Goal: Task Accomplishment & Management: Manage account settings

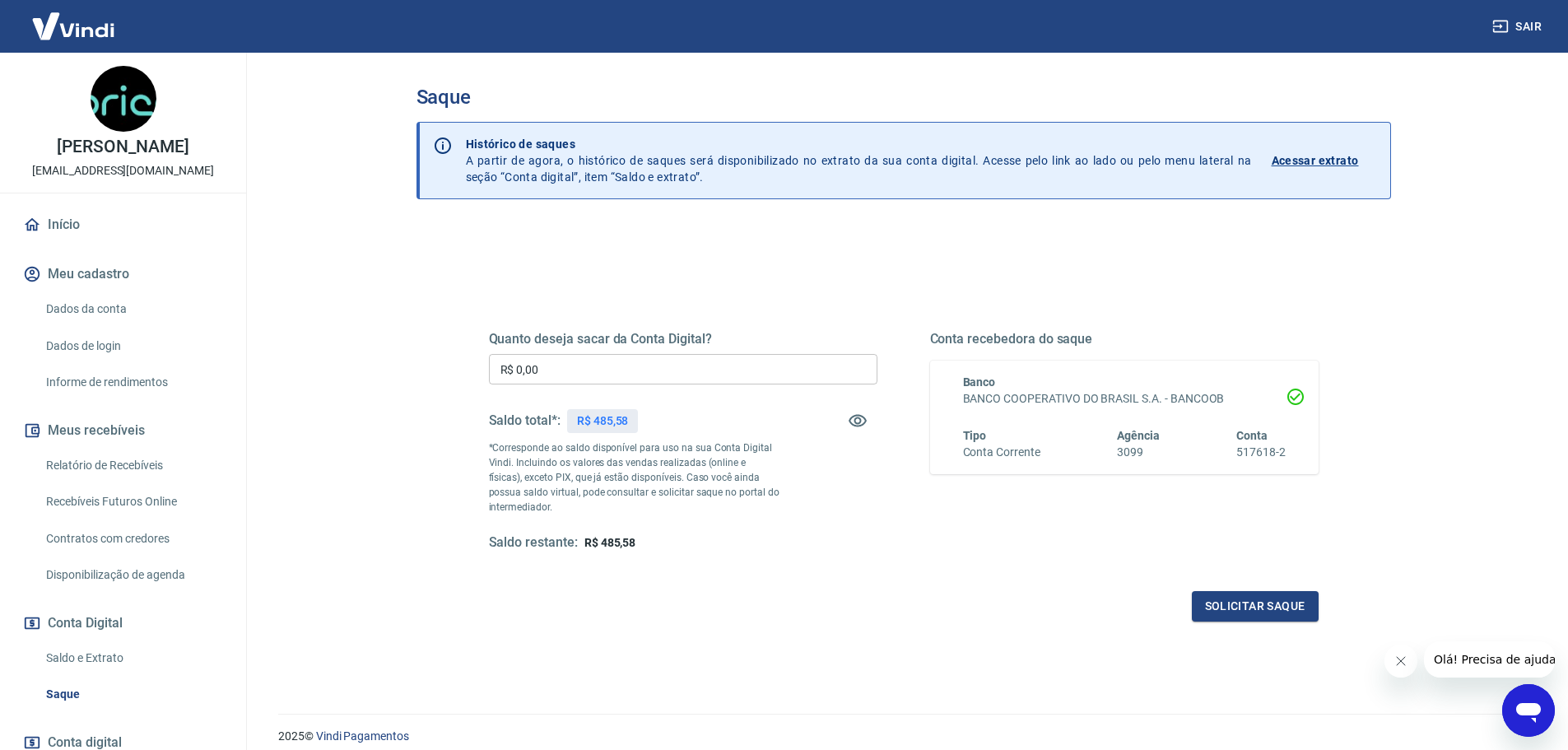
click at [617, 417] on p "R$ 485,58" at bounding box center [603, 421] width 52 height 17
click at [617, 416] on p "R$ 485,58" at bounding box center [603, 421] width 52 height 17
copy p "485,58"
click at [586, 374] on input "R$ 0,00" at bounding box center [683, 369] width 389 height 30
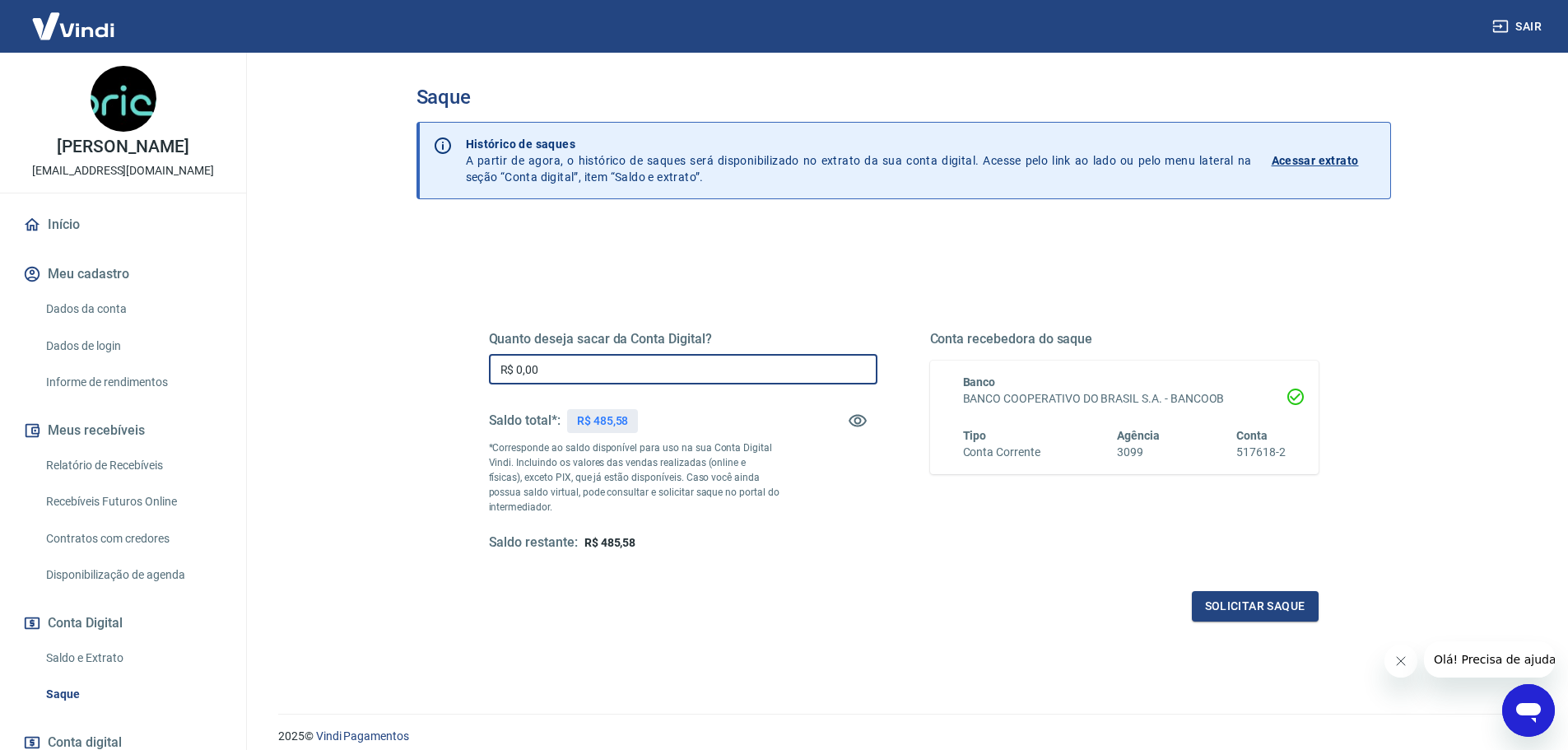
paste input "485,58"
type input "R$ 485,58"
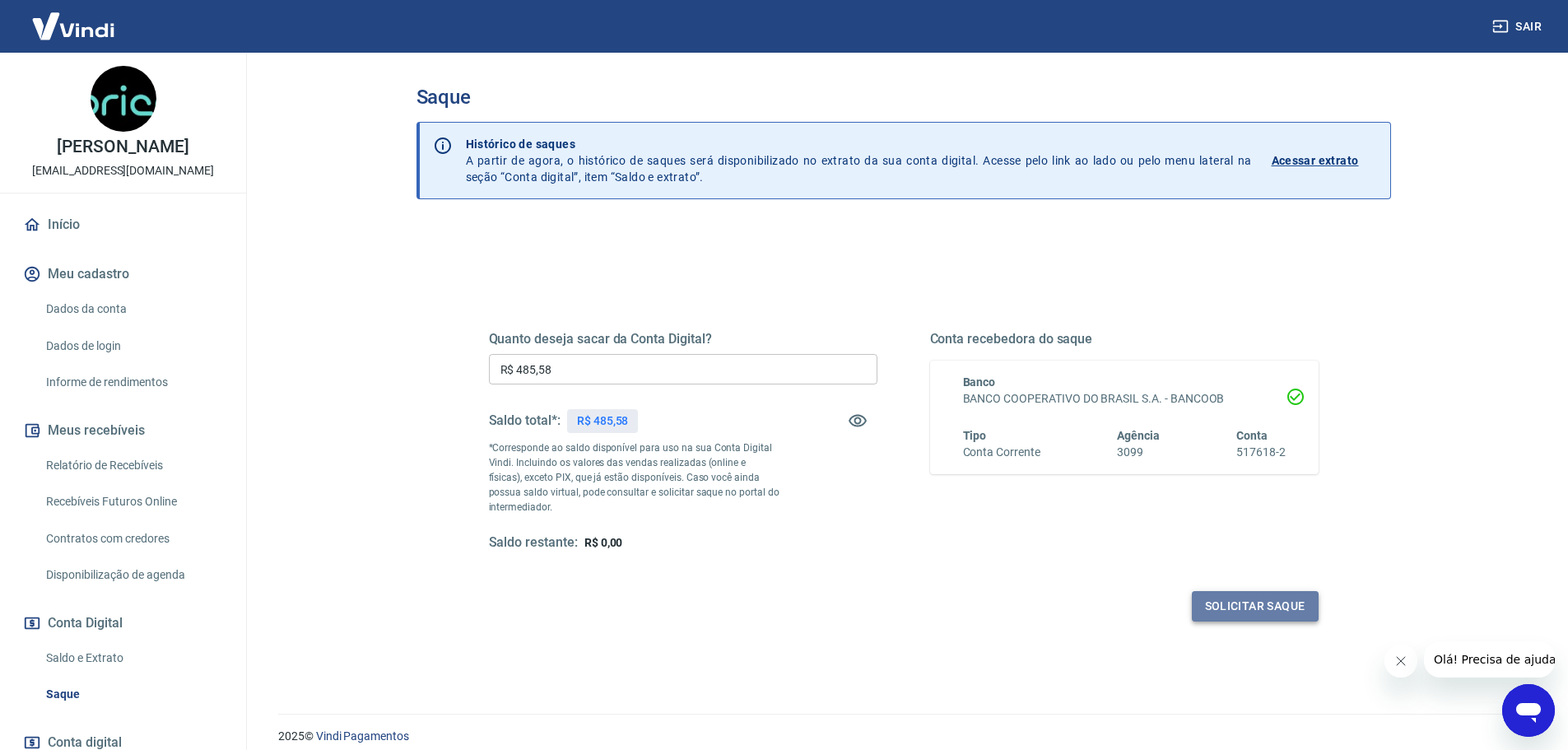
click at [1274, 616] on button "Solicitar saque" at bounding box center [1255, 606] width 126 height 30
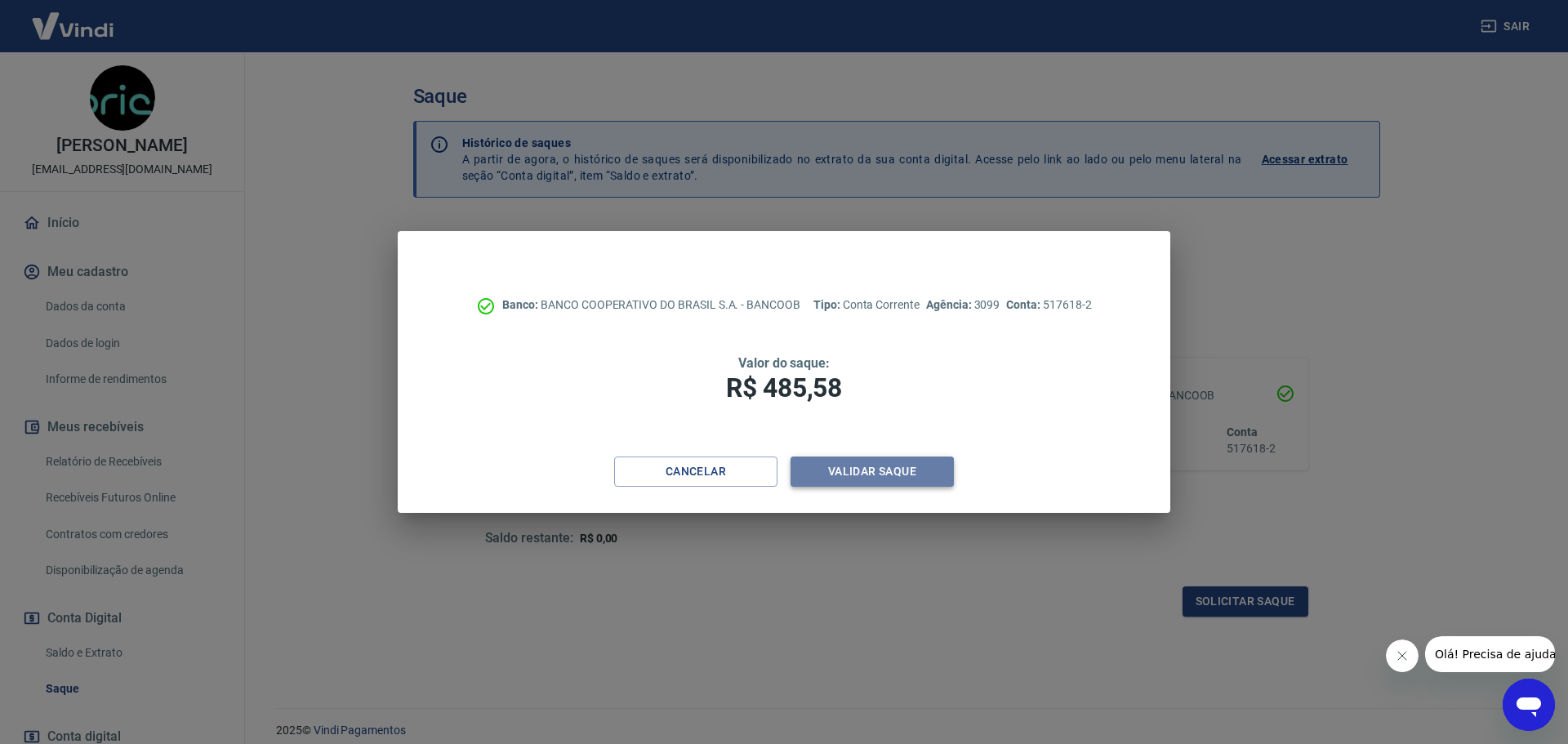
click at [843, 466] on button "Validar saque" at bounding box center [872, 472] width 163 height 30
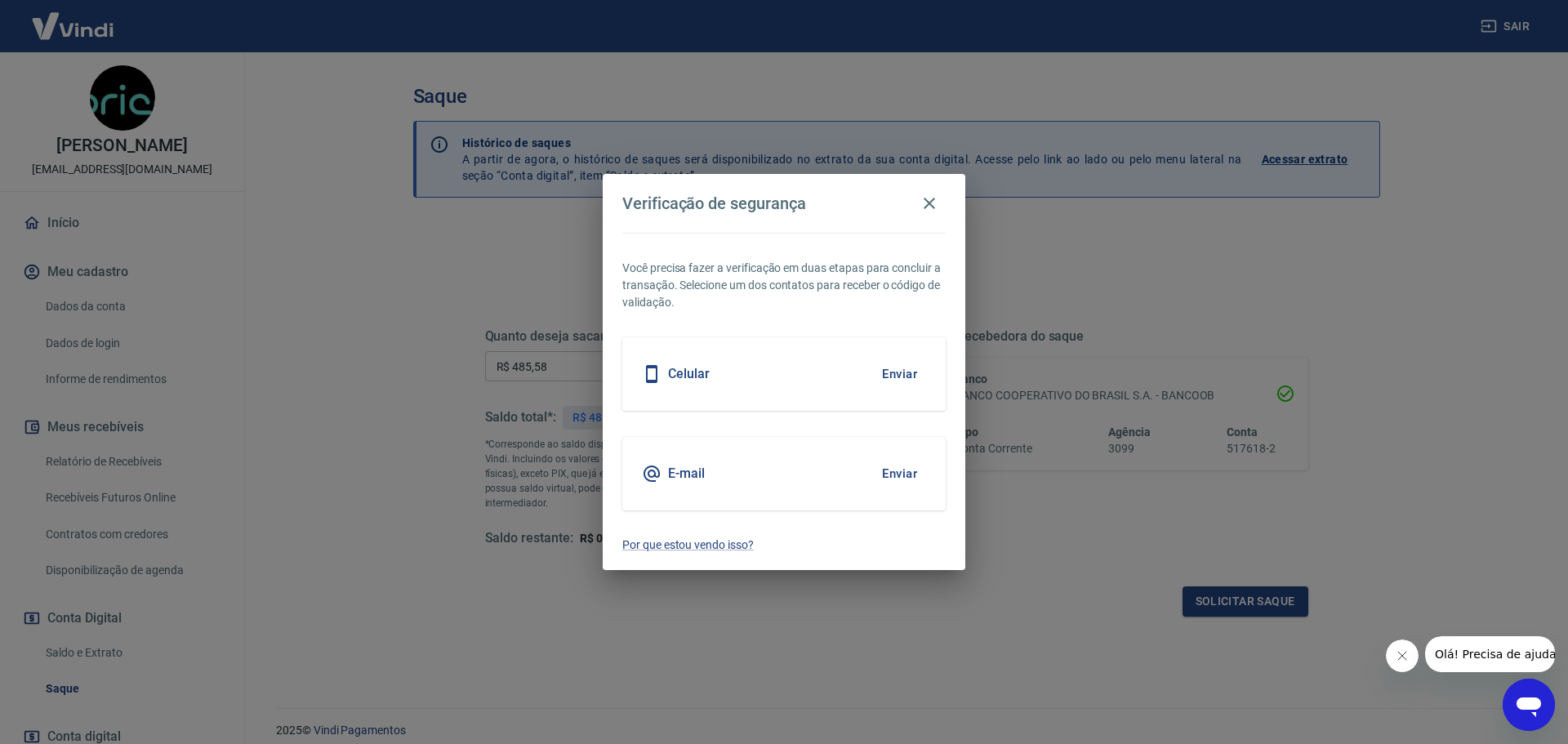
click at [900, 374] on button "Enviar" at bounding box center [900, 373] width 53 height 35
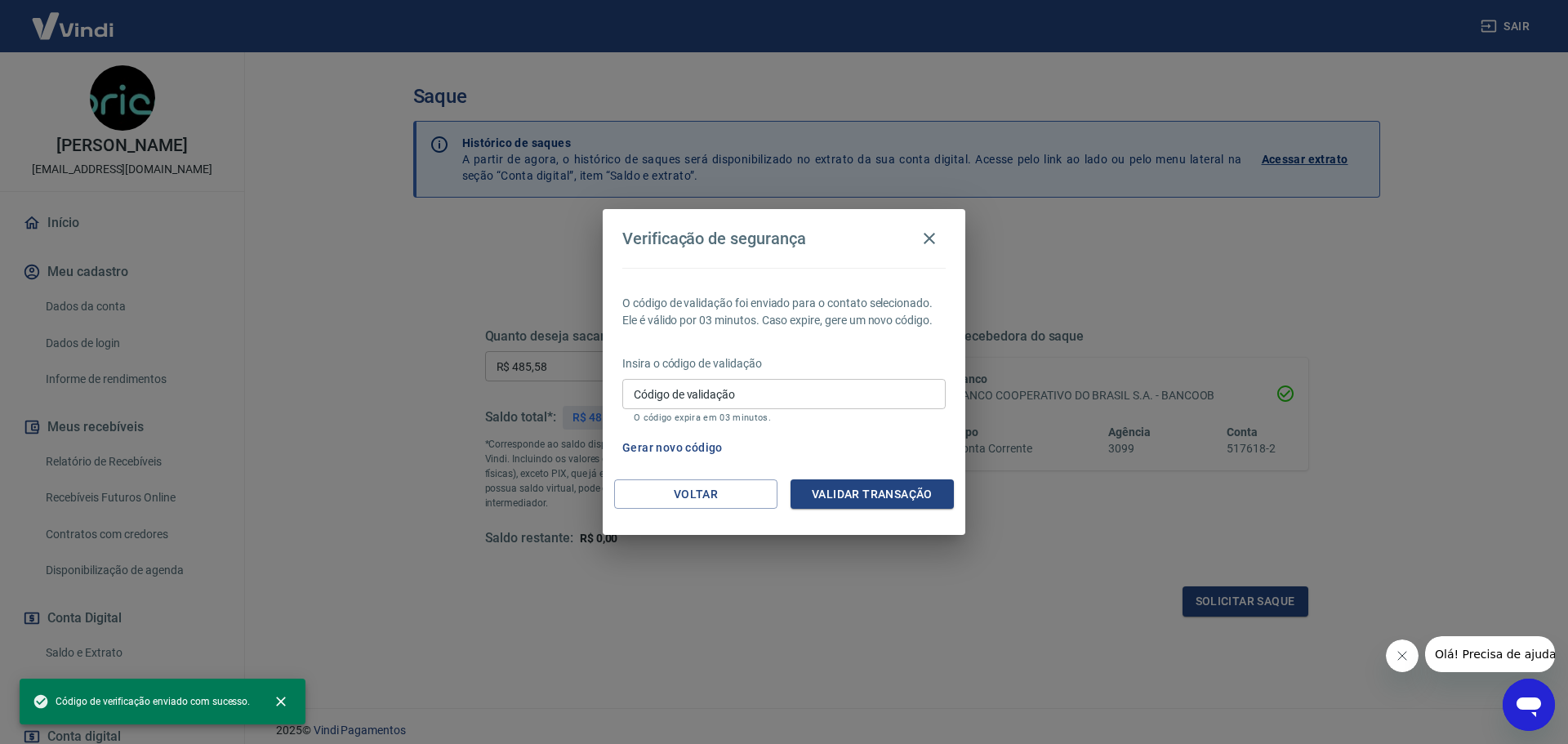
click at [774, 383] on input "Código de validação" at bounding box center [784, 394] width 324 height 30
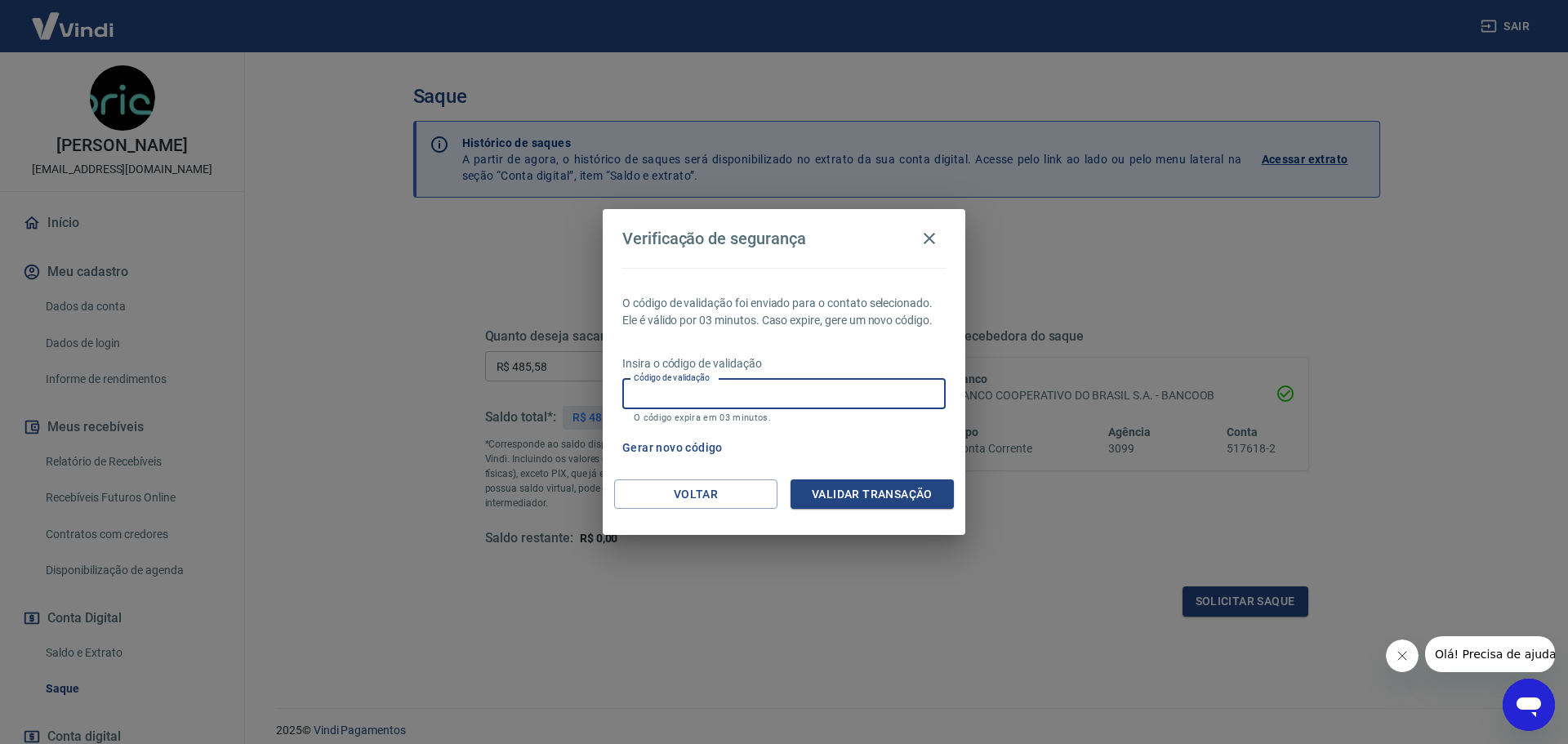
click at [741, 328] on p "O código de validação foi enviado para o contato selecionado. Ele é válido por …" at bounding box center [784, 312] width 324 height 35
click at [699, 489] on button "Voltar" at bounding box center [696, 494] width 163 height 30
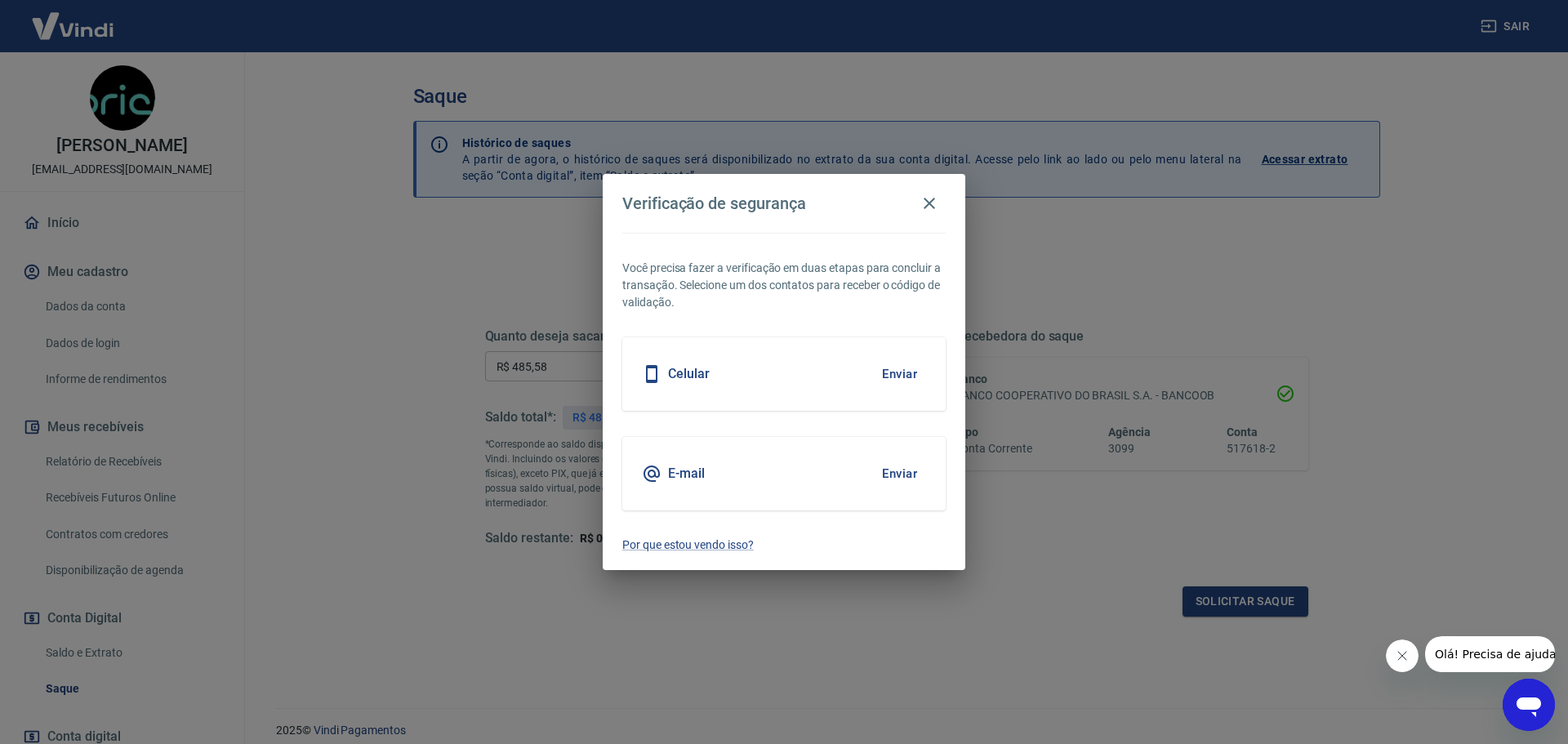
click at [899, 473] on button "Enviar" at bounding box center [900, 474] width 53 height 35
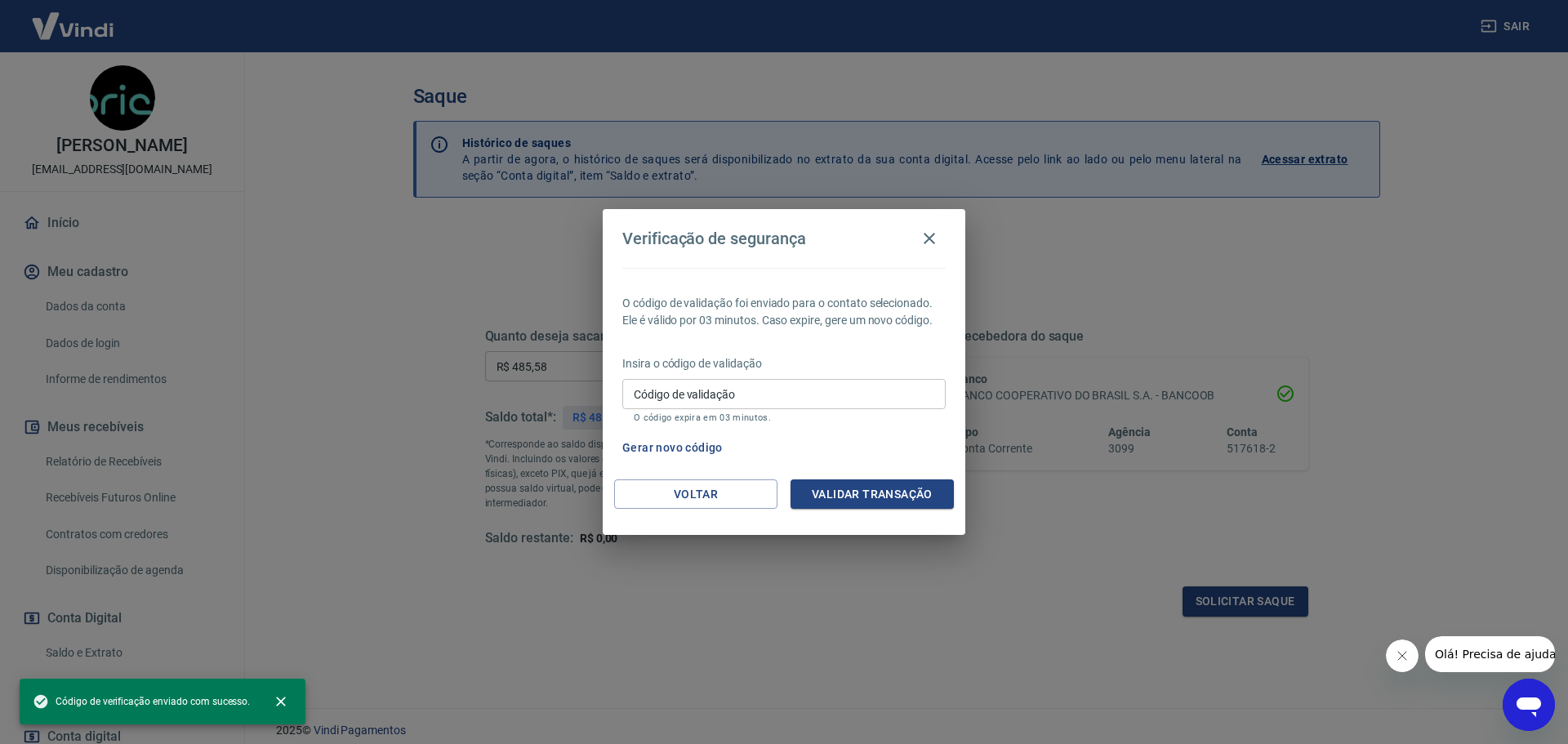
click at [726, 387] on input "Código de validação" at bounding box center [784, 394] width 324 height 30
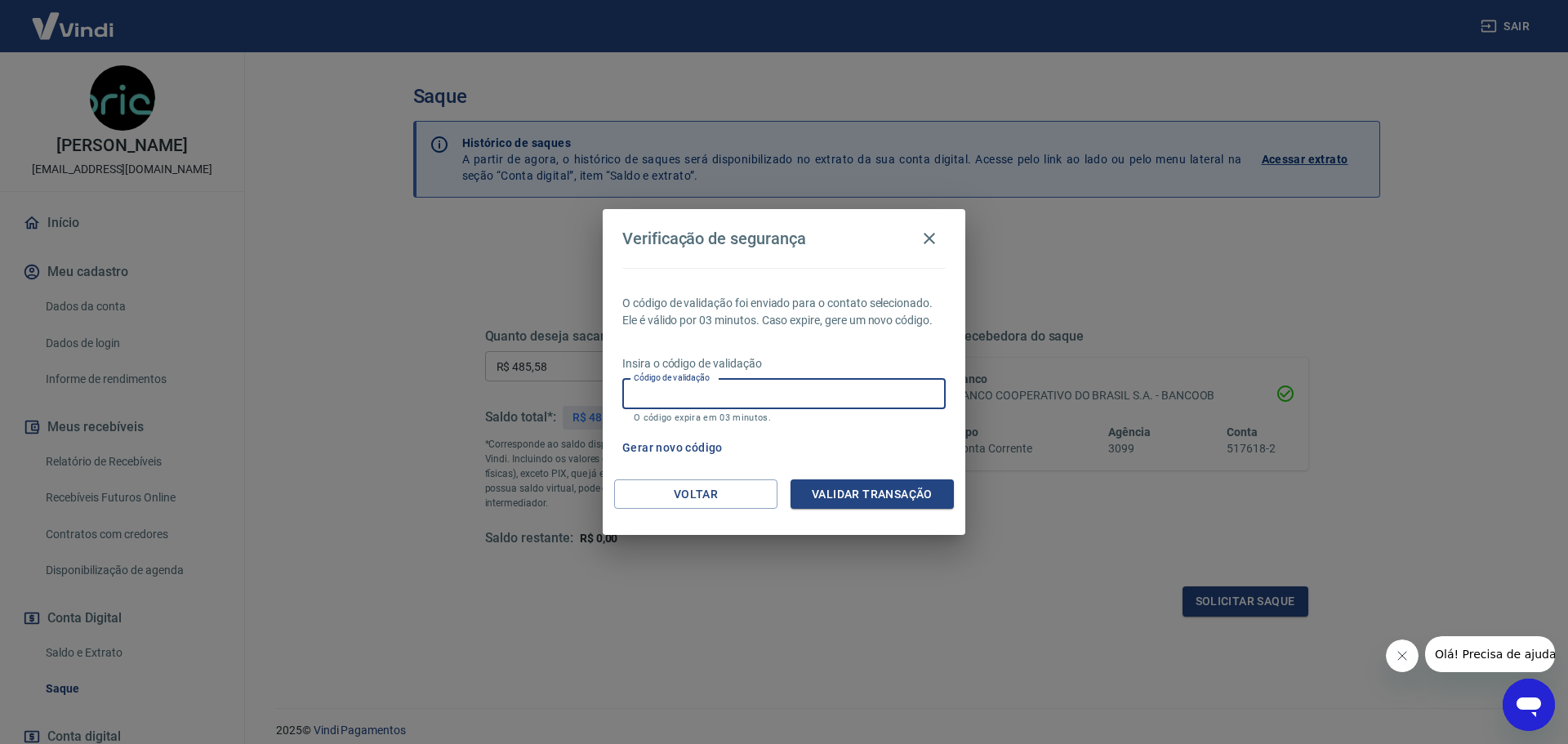
paste input "944506"
type input "944506"
click at [904, 474] on div "O código de validação foi enviado para o contato selecionado. Ele é válido por …" at bounding box center [784, 373] width 362 height 212
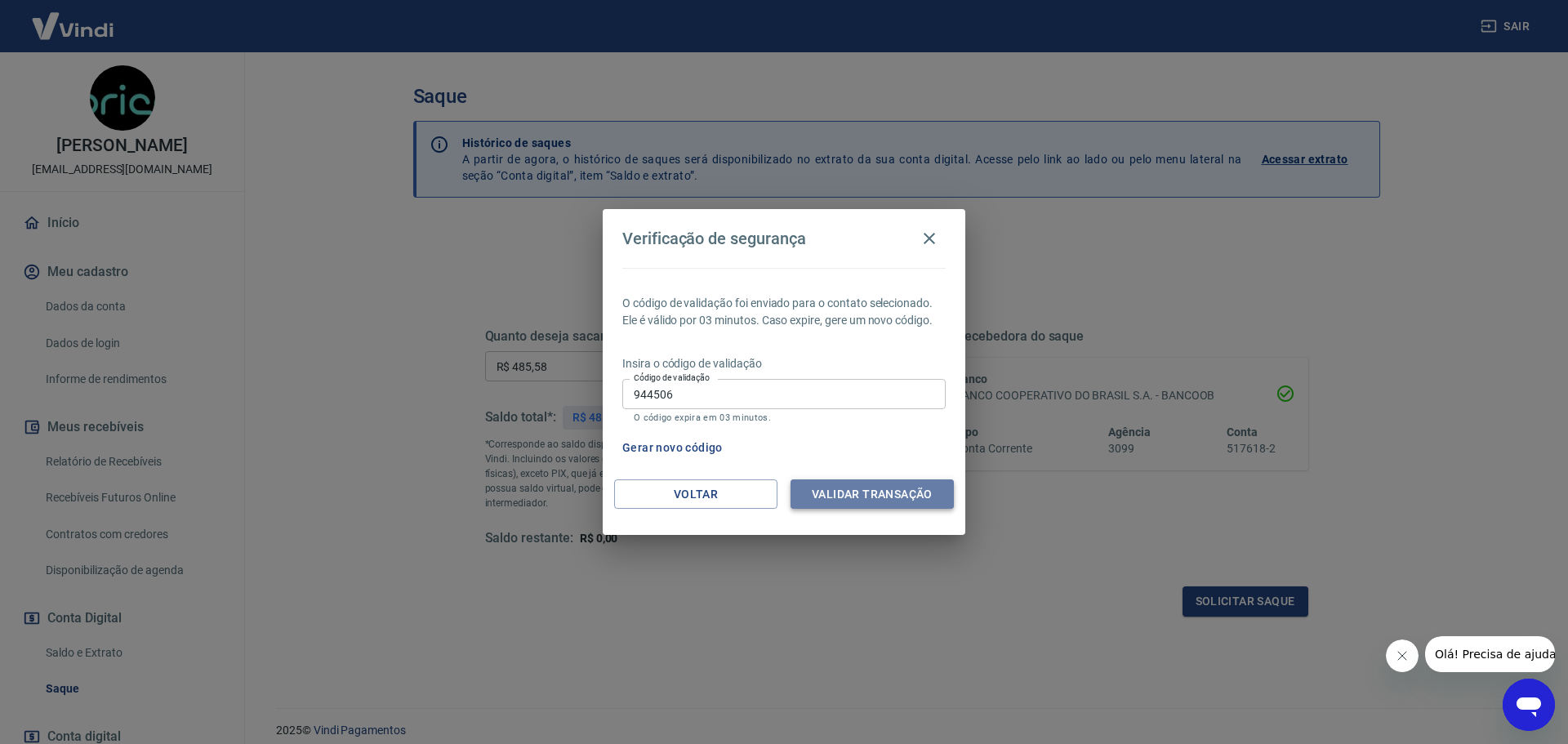
click at [887, 492] on button "Validar transação" at bounding box center [872, 494] width 163 height 30
